Goal: Complete application form: Complete application form

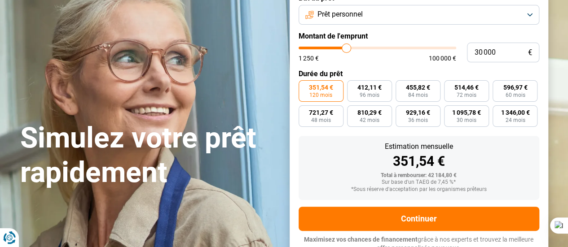
scroll to position [77, 0]
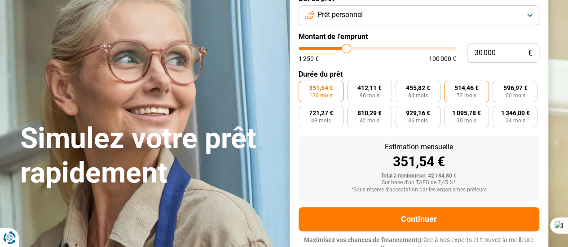
click at [468, 96] on span "72 mois" at bounding box center [466, 95] width 20 height 5
click at [450, 87] on input "514,46 € 72 mois" at bounding box center [447, 84] width 6 height 6
radio input "true"
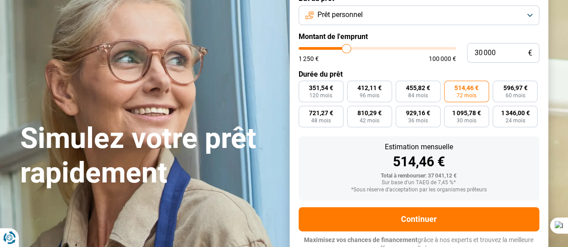
scroll to position [84, 0]
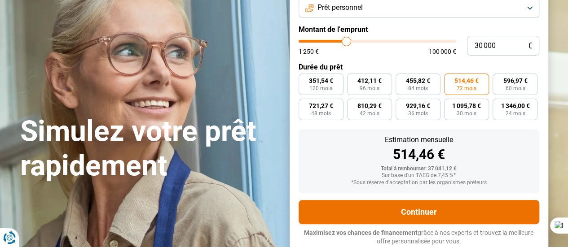
click at [414, 225] on form "But du prêt Prêt personnel Montant de l'emprunt 30 000 € 1 250 € 100 000 € Duré…" at bounding box center [418, 116] width 258 height 277
click at [388, 212] on button "Continuer" at bounding box center [418, 212] width 240 height 24
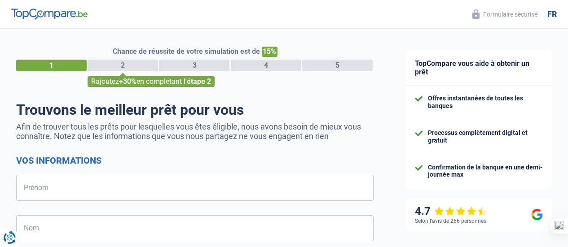
select select "32"
click at [165, 192] on input "Prénom" at bounding box center [194, 188] width 357 height 26
type input "Emmanuelle"
type input "Houssoy"
type input "471380495"
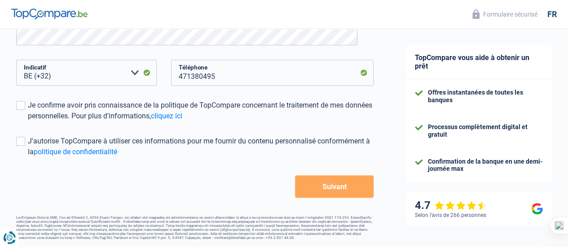
scroll to position [238, 0]
click at [31, 111] on label "Je confirme avoir pris connaissance de la politique de TopCompare concernant le…" at bounding box center [194, 111] width 357 height 22
click at [28, 122] on input "Je confirme avoir pris connaissance de la politique de TopCompare concernant le…" at bounding box center [28, 122] width 0 height 0
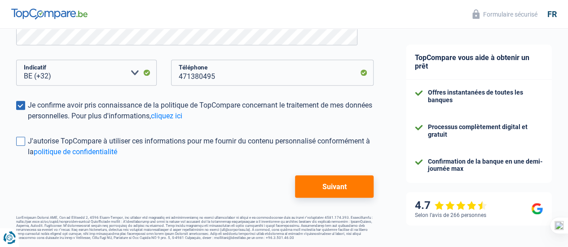
click at [25, 142] on span at bounding box center [20, 141] width 9 height 9
click at [28, 157] on input "J'autorise TopCompare à utiliser ces informations pour me fournir du contenu pe…" at bounding box center [28, 157] width 0 height 0
click at [25, 107] on span at bounding box center [20, 105] width 9 height 9
click at [28, 122] on input "Je confirme avoir pris connaissance de la politique de TopCompare concernant le…" at bounding box center [28, 122] width 0 height 0
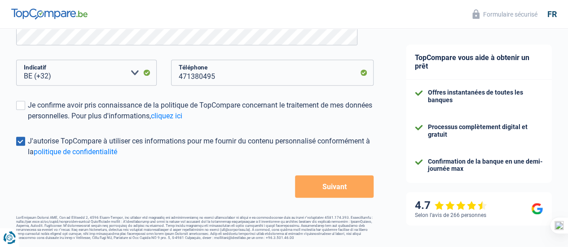
click at [322, 186] on button "Suivant" at bounding box center [334, 186] width 79 height 22
click at [317, 189] on button "Suivant" at bounding box center [334, 186] width 79 height 22
click at [25, 101] on span at bounding box center [20, 105] width 9 height 9
click at [28, 122] on input "Je confirme avoir pris connaissance de la politique de TopCompare concernant le…" at bounding box center [28, 122] width 0 height 0
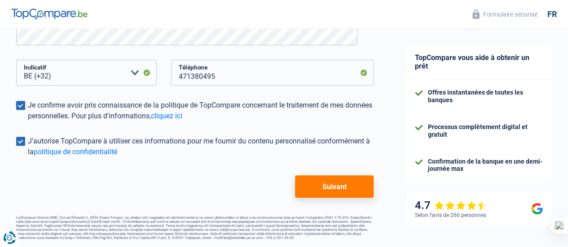
click at [333, 187] on button "Suivant" at bounding box center [334, 186] width 79 height 22
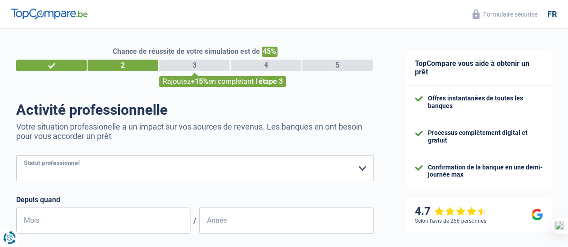
click at [179, 170] on select "Ouvrier Employé privé Employé public Invalide Indépendant Pensionné Chômeur Mut…" at bounding box center [194, 168] width 357 height 26
select select "publicEmployee"
click at [24, 156] on select "Ouvrier Employé privé Employé public Invalide Indépendant Pensionné Chômeur Mut…" at bounding box center [194, 168] width 357 height 26
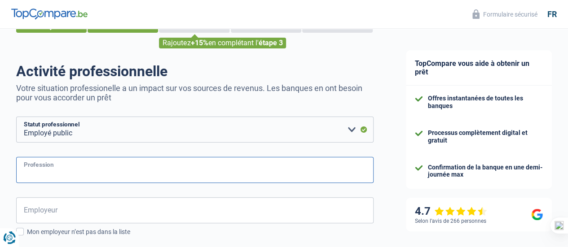
click at [121, 162] on input "Profession" at bounding box center [194, 170] width 357 height 26
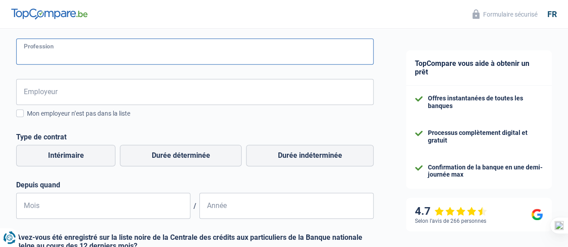
scroll to position [157, 0]
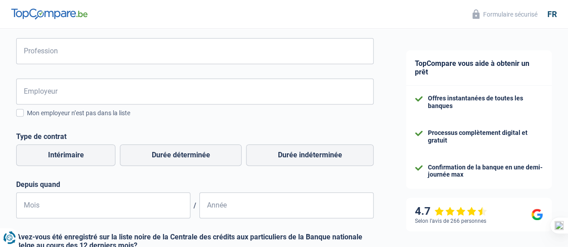
click at [135, 119] on div "Employeur Tous les champs sont obligatoires. [PERSON_NAME] sélectionner une opt…" at bounding box center [194, 149] width 357 height 140
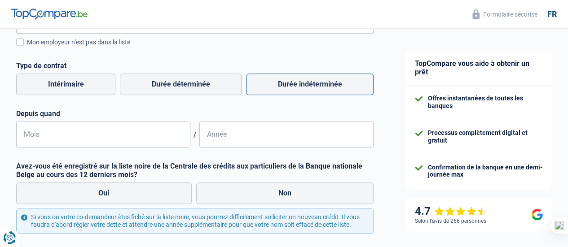
click at [310, 89] on label "Durée indéterminée" at bounding box center [309, 85] width 127 height 22
click at [310, 89] on input "Durée indéterminée" at bounding box center [309, 85] width 127 height 22
radio input "true"
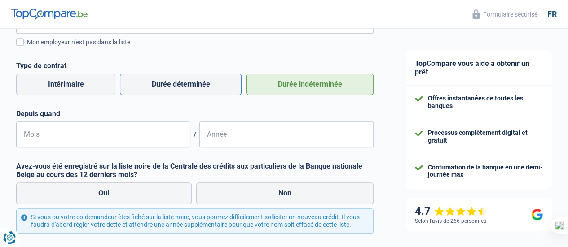
click at [211, 85] on label "Durée déterminée" at bounding box center [181, 85] width 122 height 22
click at [211, 85] on input "Durée déterminée" at bounding box center [181, 85] width 122 height 22
radio input "true"
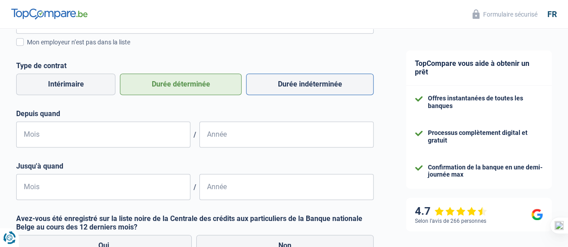
click at [296, 89] on label "Durée indéterminée" at bounding box center [309, 85] width 127 height 22
click at [296, 89] on input "Durée indéterminée" at bounding box center [309, 85] width 127 height 22
radio input "true"
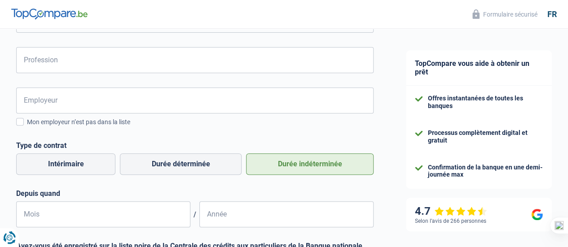
scroll to position [160, 0]
